Goal: Find specific page/section

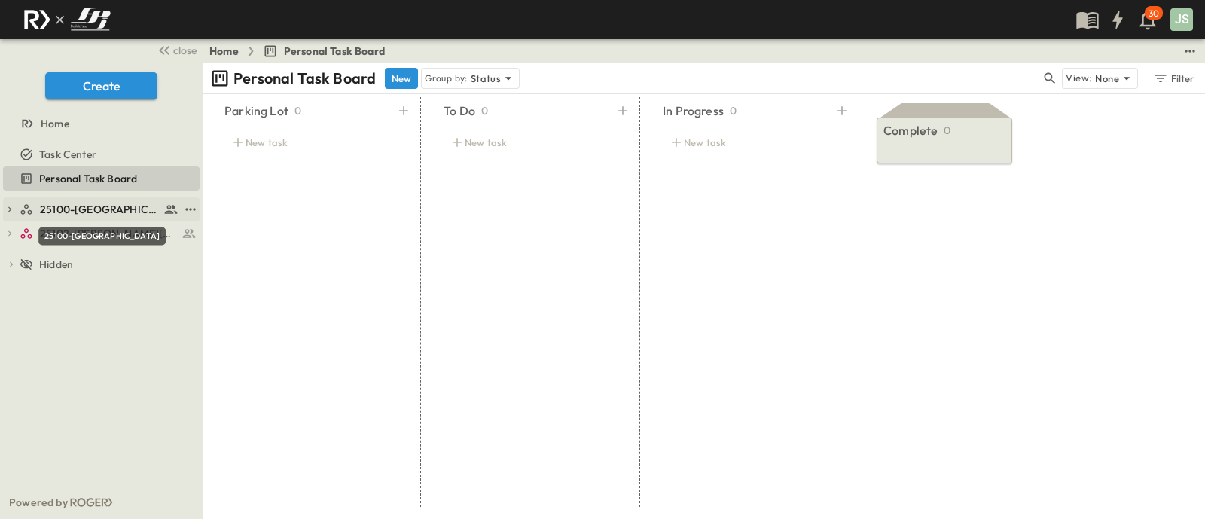
click at [91, 207] on span "25100-[GEOGRAPHIC_DATA]" at bounding box center [100, 209] width 120 height 15
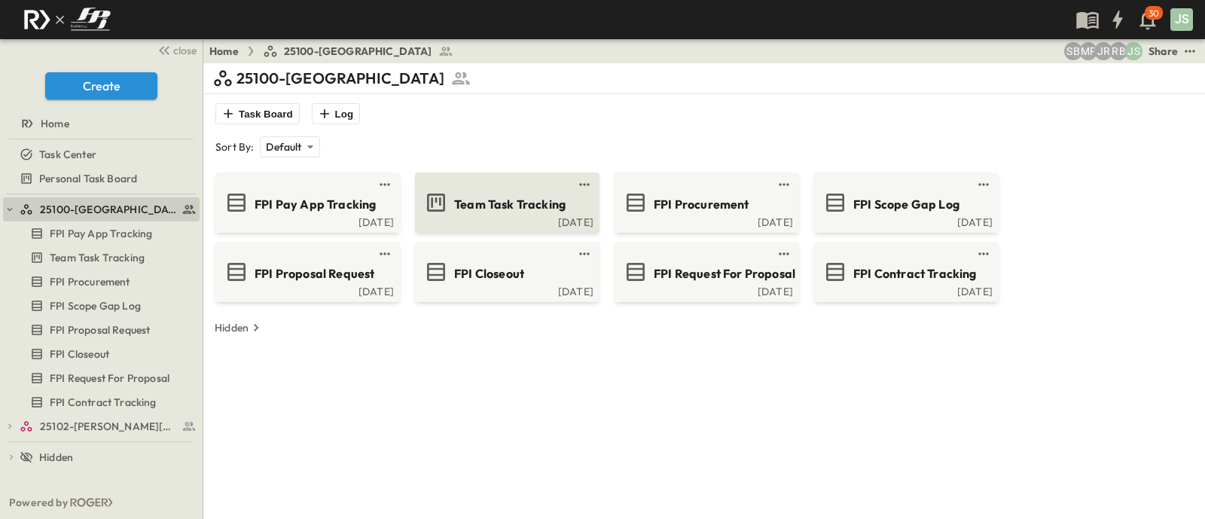
click at [503, 200] on span "Team Task Tracking" at bounding box center [509, 204] width 111 height 17
